Goal: Navigation & Orientation: Find specific page/section

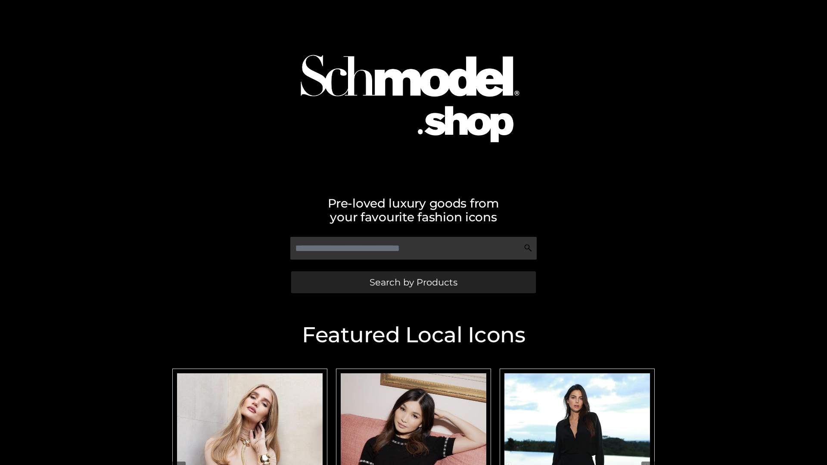
click at [413, 282] on span "Search by Products" at bounding box center [414, 282] width 88 height 9
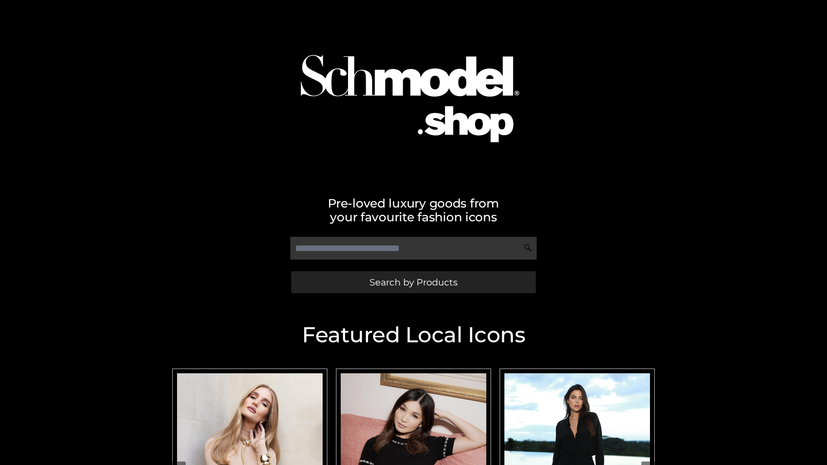
click at [413, 282] on span "Search by Products" at bounding box center [414, 282] width 88 height 9
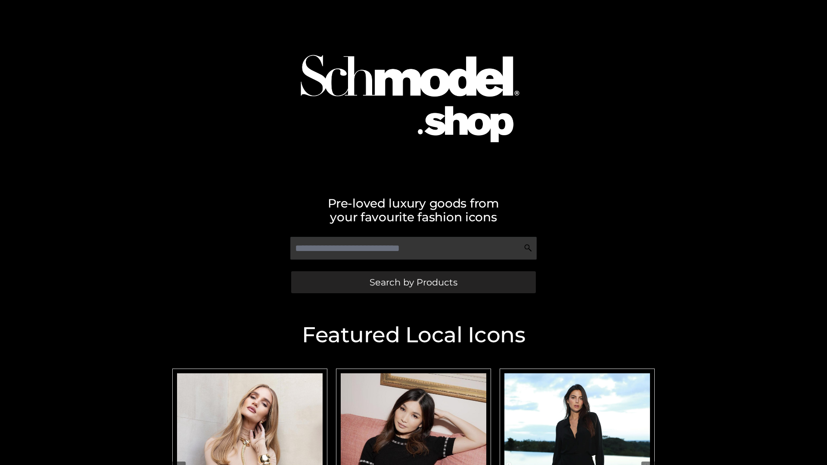
click at [413, 282] on span "Search by Products" at bounding box center [414, 282] width 88 height 9
